Goal: Task Accomplishment & Management: Use online tool/utility

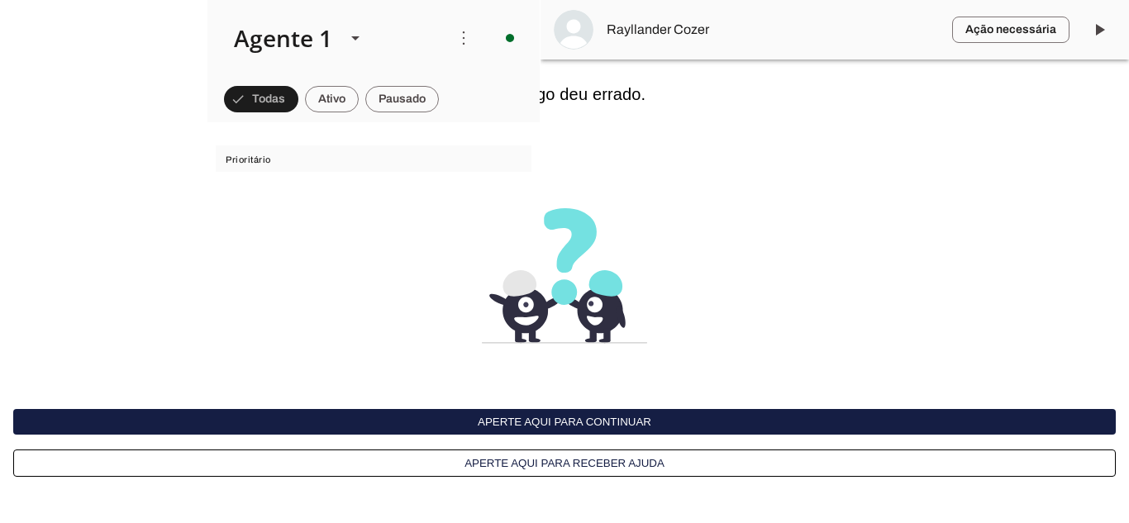
drag, startPoint x: 526, startPoint y: 409, endPoint x: 515, endPoint y: 411, distance: 11.7
click at [516, 411] on button "Aperte aqui para continuar" at bounding box center [564, 422] width 1102 height 26
click at [709, 409] on button "Aperte aqui para continuar" at bounding box center [564, 422] width 1102 height 26
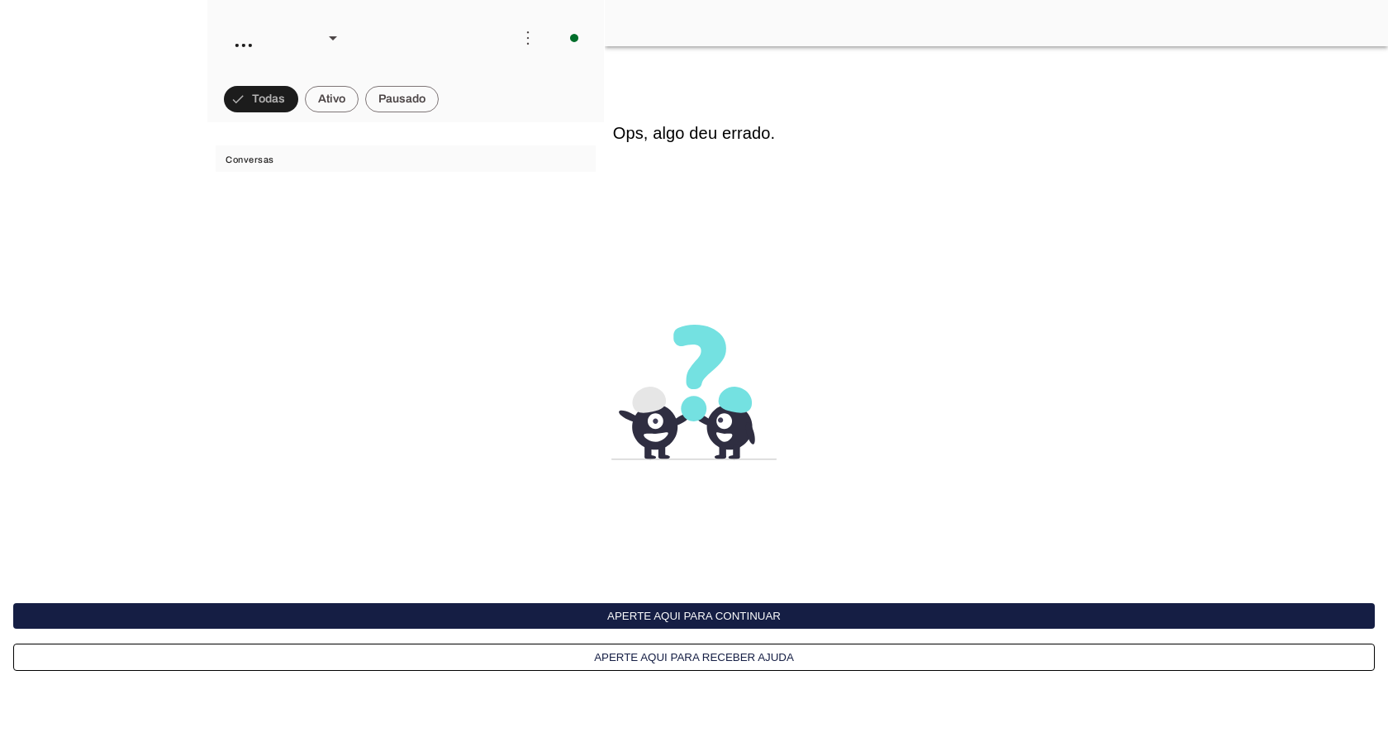
click at [784, 622] on button "Aperte aqui para continuar" at bounding box center [694, 616] width 1362 height 26
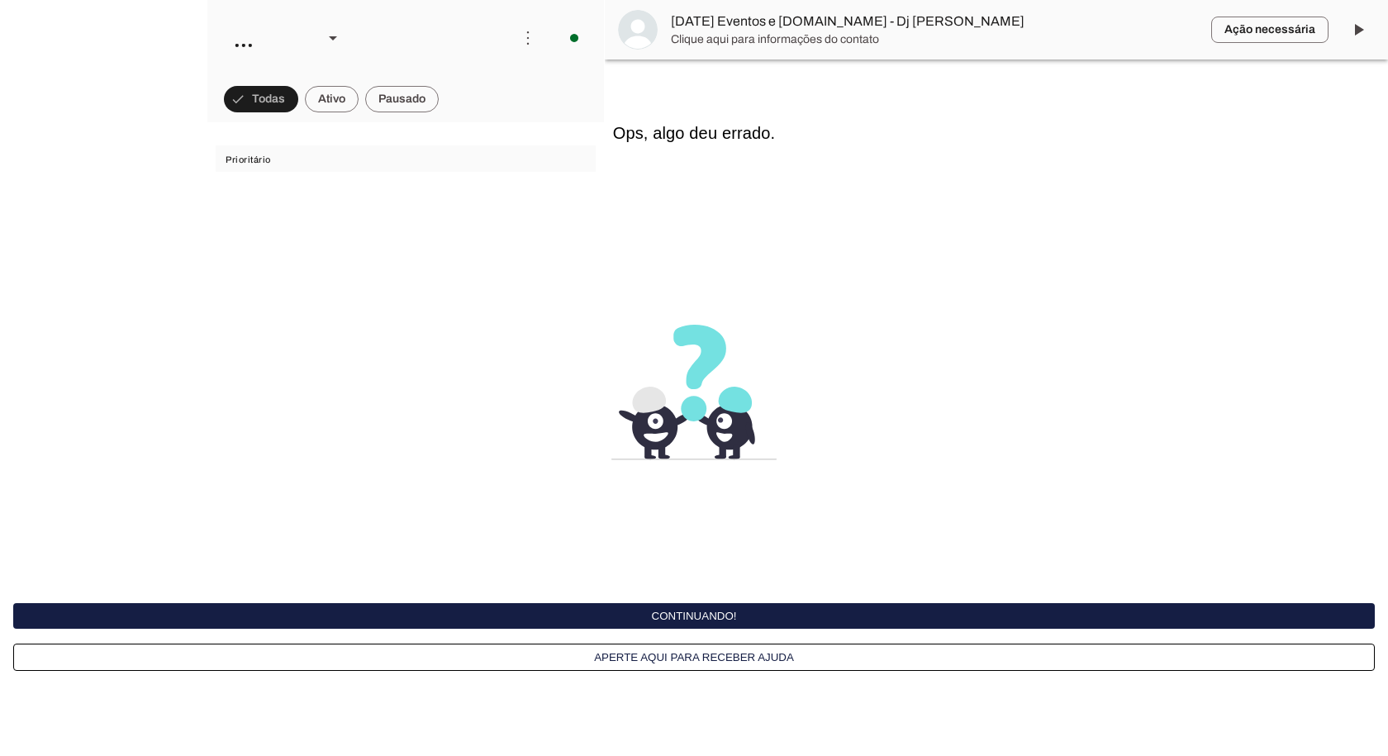
scroll to position [1284, 0]
click at [784, 622] on button "Aperte aqui para continuar" at bounding box center [694, 616] width 1362 height 26
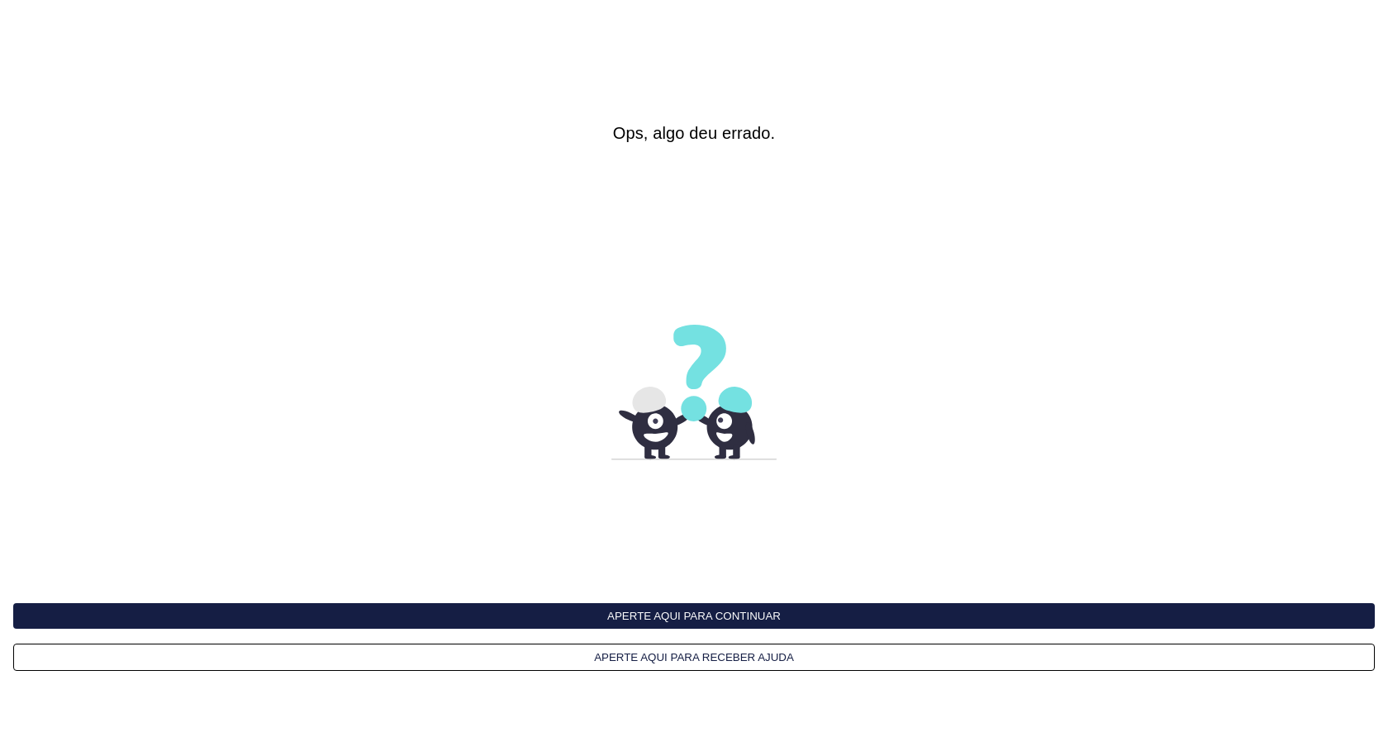
click at [784, 622] on button "Aperte aqui para continuar" at bounding box center [694, 616] width 1362 height 26
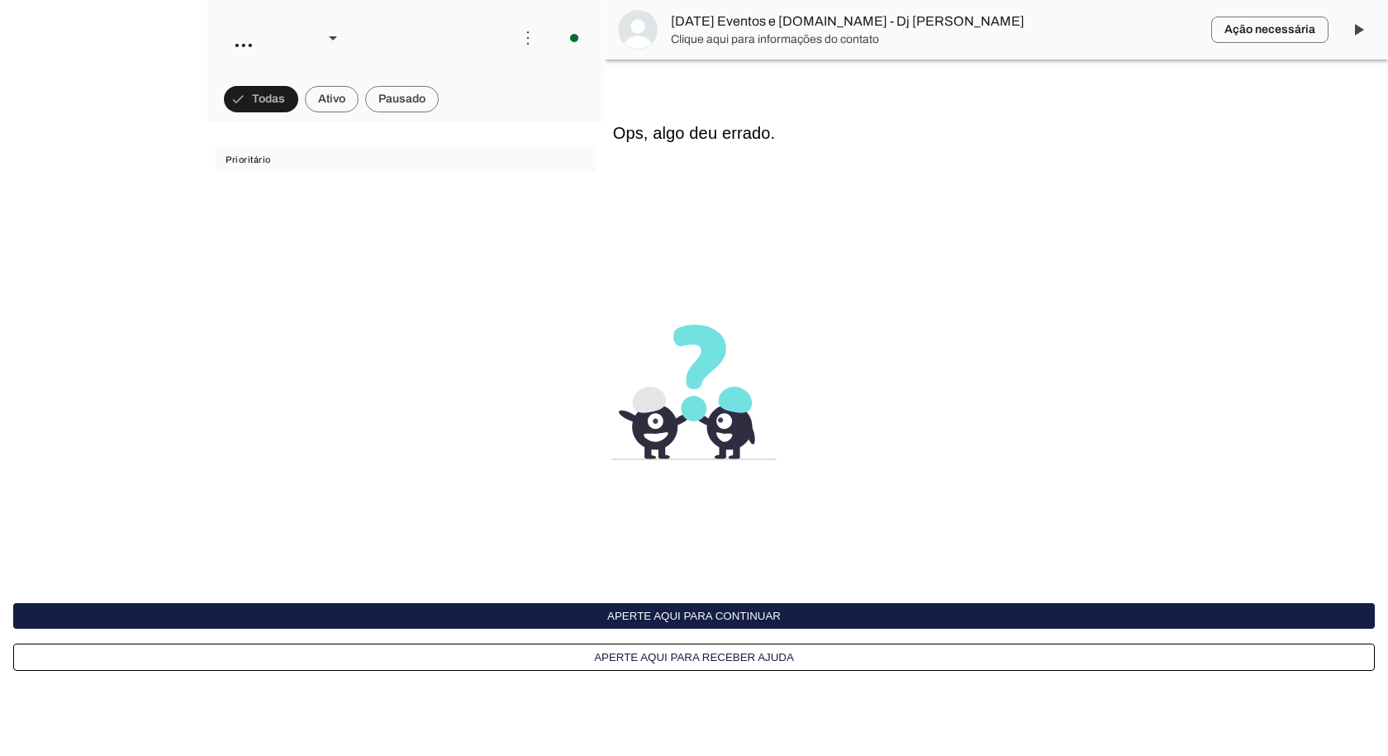
scroll to position [1284, 0]
